Goal: Task Accomplishment & Management: Manage account settings

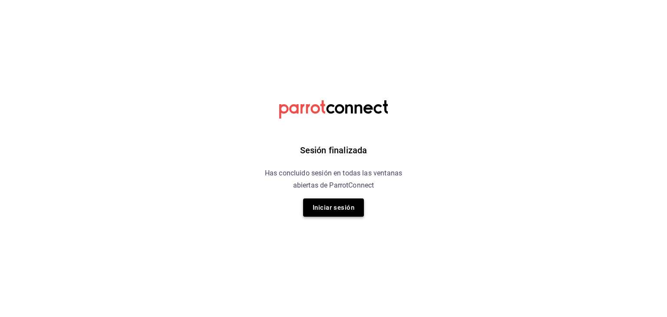
click at [349, 210] on button "Iniciar sesión" at bounding box center [333, 208] width 61 height 18
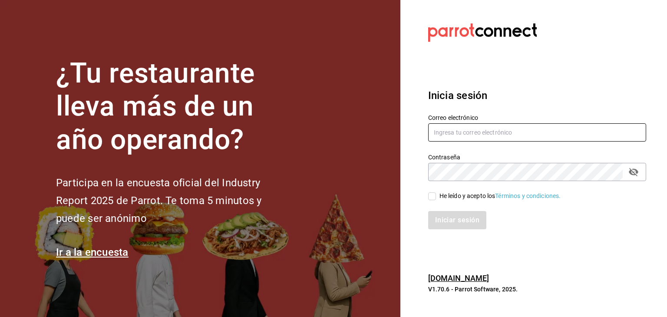
type input "david@enigmarooms.com.mx"
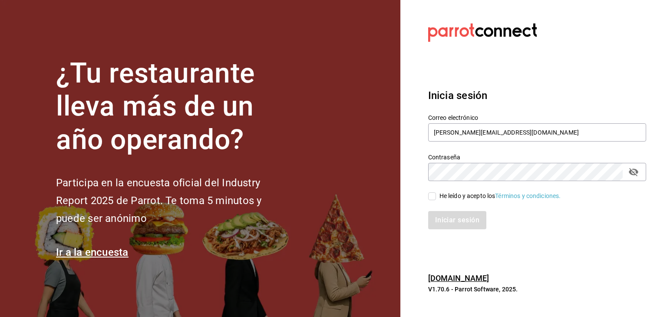
click at [464, 219] on div "Iniciar sesión" at bounding box center [537, 220] width 218 height 18
drag, startPoint x: 620, startPoint y: 207, endPoint x: 522, endPoint y: 224, distance: 99.6
click at [620, 207] on div "Iniciar sesión" at bounding box center [532, 215] width 229 height 29
click at [433, 199] on input "He leído y acepto los Términos y condiciones." at bounding box center [432, 196] width 8 height 8
checkbox input "true"
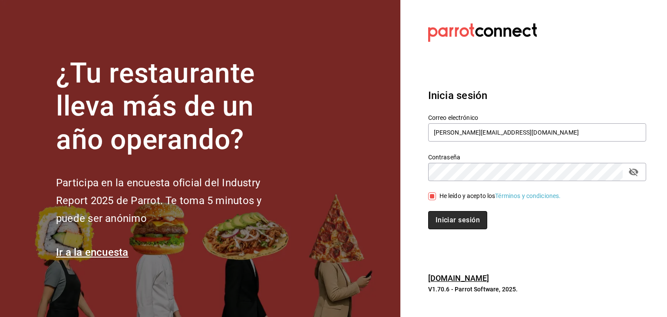
click at [443, 219] on button "Iniciar sesión" at bounding box center [457, 220] width 59 height 18
